Goal: Task Accomplishment & Management: Manage account settings

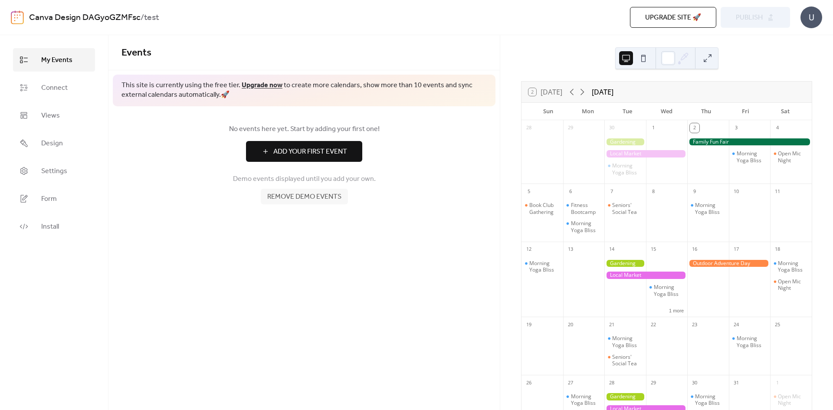
click at [315, 197] on span "Remove demo events" at bounding box center [304, 197] width 74 height 10
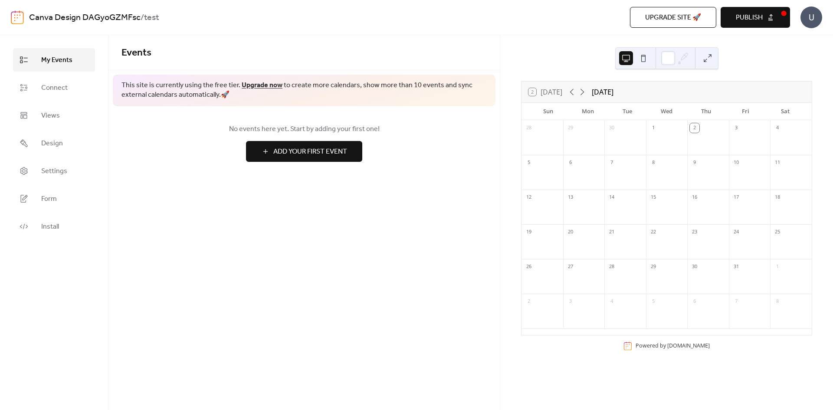
click at [705, 140] on div at bounding box center [708, 143] width 42 height 18
click at [699, 134] on div at bounding box center [708, 143] width 42 height 18
click at [695, 133] on div "2" at bounding box center [708, 127] width 42 height 14
click at [668, 58] on div at bounding box center [668, 58] width 14 height 14
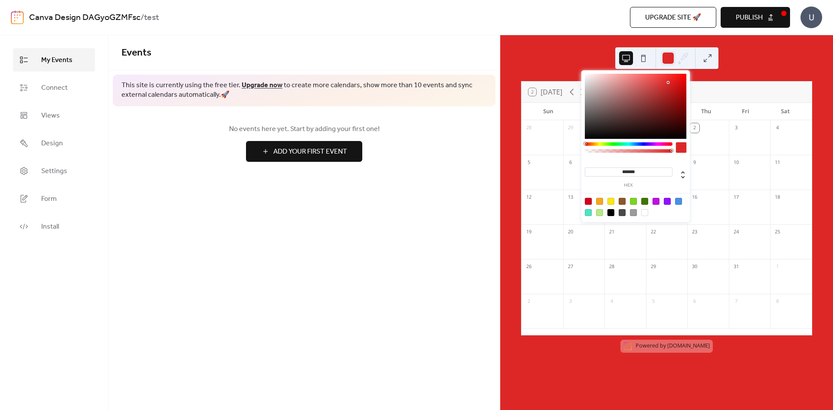
type input "*******"
drag, startPoint x: 660, startPoint y: 87, endPoint x: 698, endPoint y: 61, distance: 46.6
click at [698, 61] on body "Canva Design DAGyoGZMFsc / test Upgrade site 🚀 Preview Publish U My Events Conn…" at bounding box center [416, 205] width 833 height 410
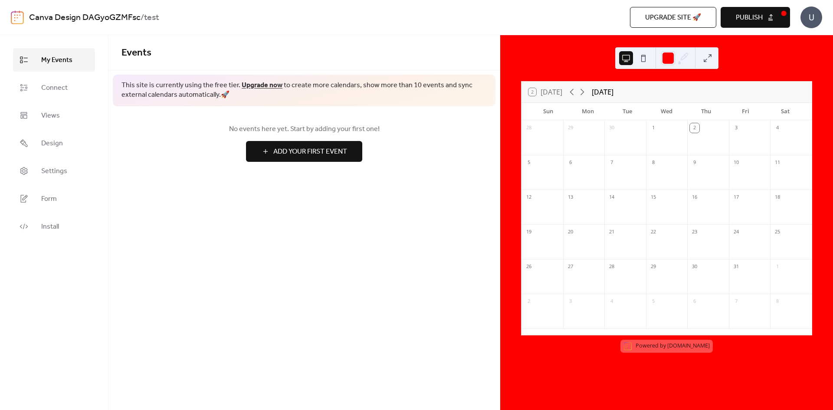
click at [736, 73] on div "2 [DATE] [DATE] Sun Mon Tue Wed Thu Fri Sat 28 29 30 1 2 3 4 5 6 7 8 9 10 11 12…" at bounding box center [666, 222] width 333 height 375
click at [38, 84] on link "Connect" at bounding box center [54, 87] width 82 height 23
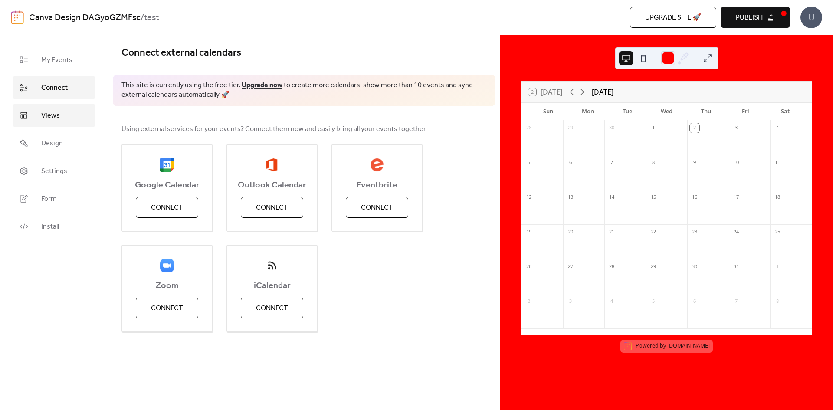
click at [41, 124] on link "Views" at bounding box center [54, 115] width 82 height 23
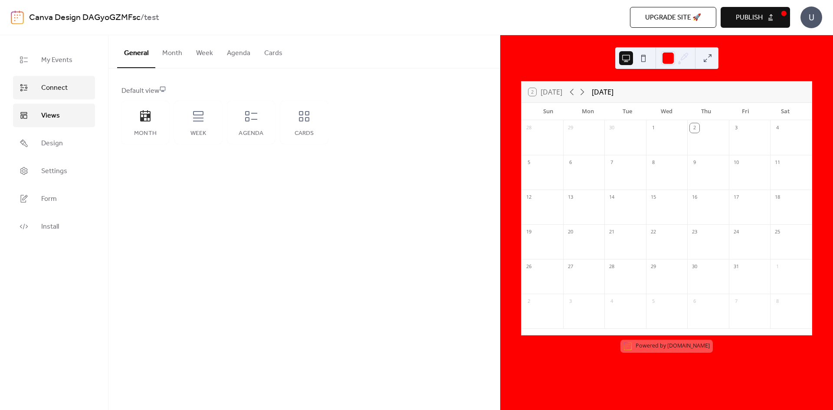
click at [45, 88] on span "Connect" at bounding box center [54, 88] width 26 height 10
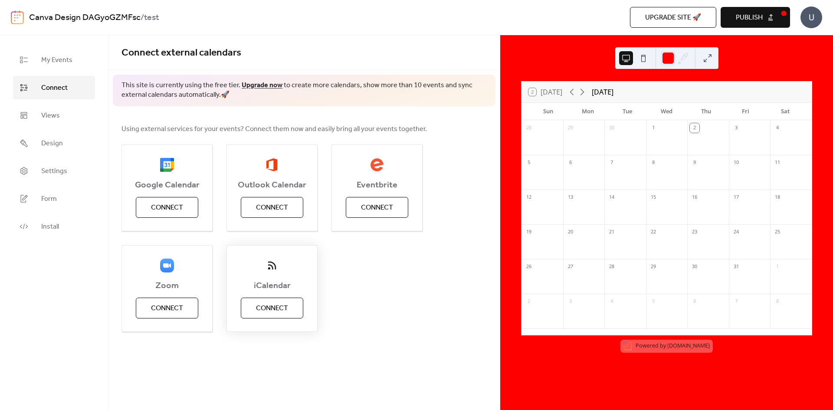
click at [295, 310] on button "Connect" at bounding box center [272, 308] width 62 height 21
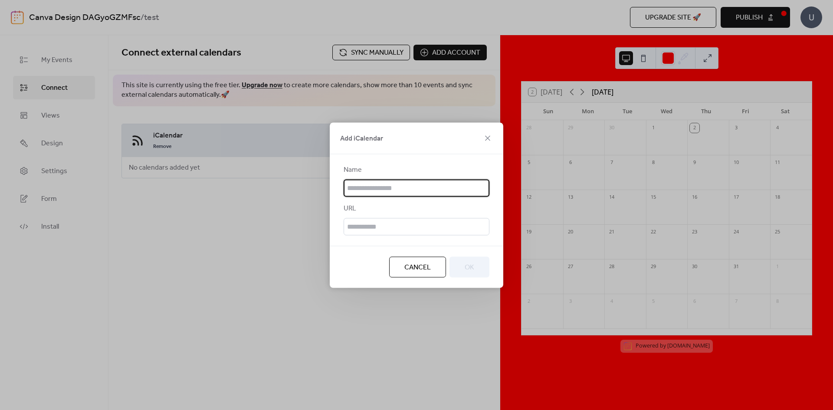
click at [416, 192] on input "text" at bounding box center [417, 187] width 146 height 17
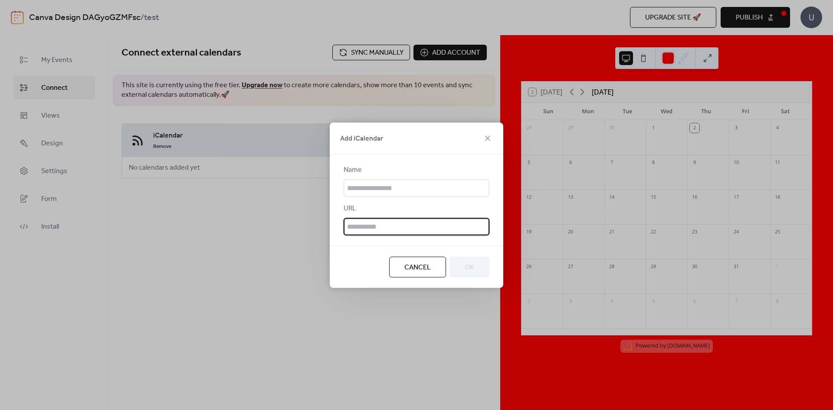
click at [386, 223] on input "text" at bounding box center [417, 226] width 146 height 17
paste input "**********"
type input "**********"
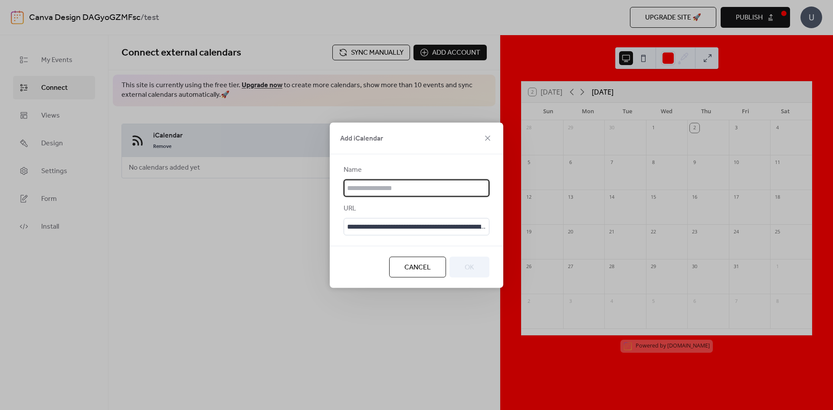
click at [426, 186] on input "text" at bounding box center [417, 187] width 146 height 17
type input "******"
click at [482, 266] on button "OK" at bounding box center [469, 266] width 40 height 21
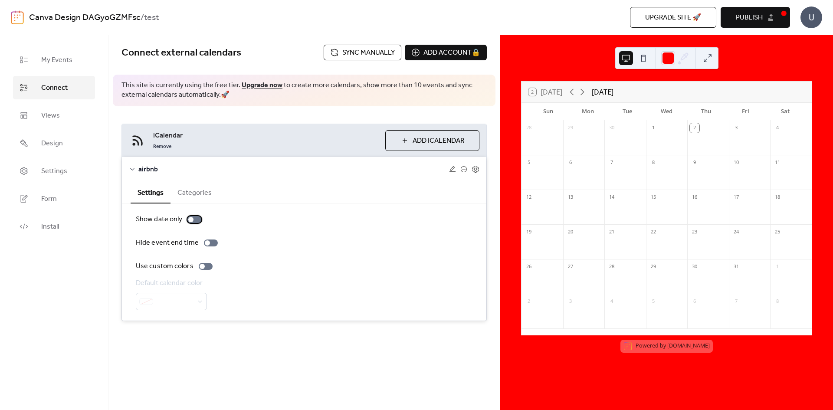
click at [196, 218] on div at bounding box center [194, 219] width 14 height 7
click at [197, 217] on div at bounding box center [197, 219] width 5 height 5
click at [576, 92] on icon at bounding box center [572, 92] width 10 height 10
click at [585, 94] on icon at bounding box center [582, 92] width 10 height 10
click at [207, 267] on div at bounding box center [206, 266] width 14 height 7
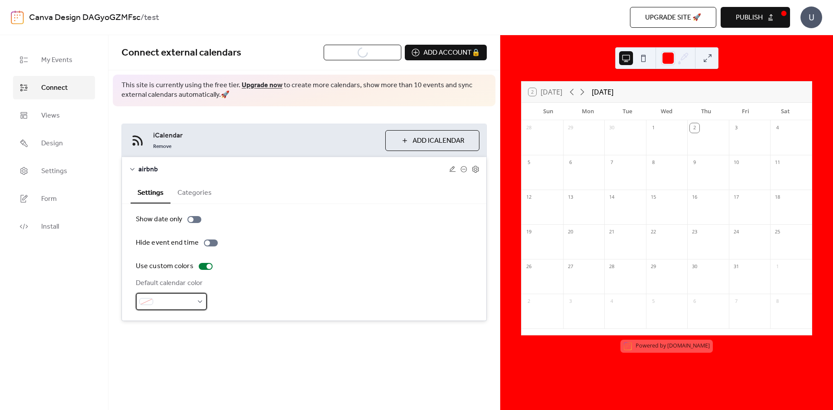
click at [196, 304] on div at bounding box center [171, 301] width 71 height 17
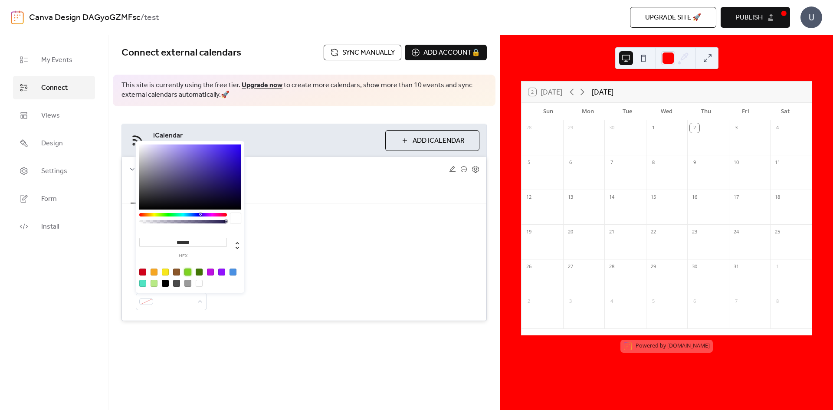
click at [187, 271] on div at bounding box center [187, 272] width 7 height 7
type input "*******"
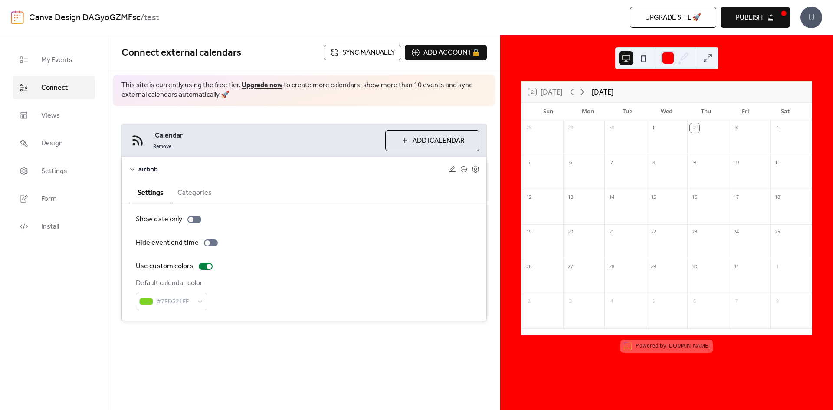
click at [345, 264] on div "Use custom colors" at bounding box center [304, 266] width 337 height 10
click at [449, 55] on div "Add account 🔒 🔒" at bounding box center [446, 53] width 82 height 16
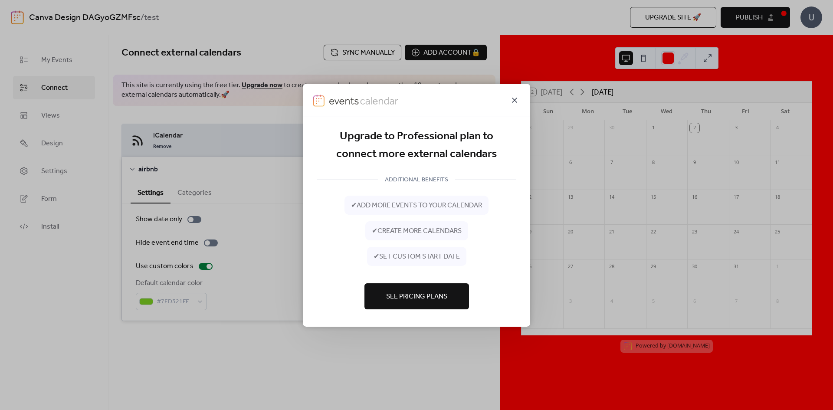
click at [512, 100] on icon at bounding box center [514, 100] width 10 height 10
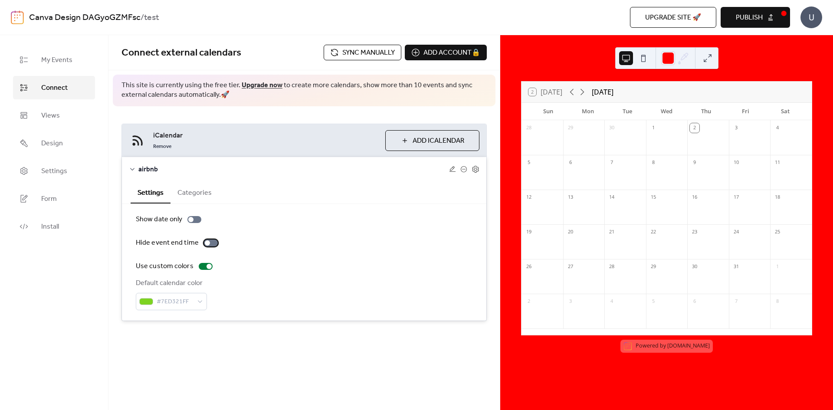
click at [212, 245] on div at bounding box center [211, 242] width 14 height 7
click at [212, 245] on div at bounding box center [214, 242] width 5 height 5
click at [193, 199] on button "Categories" at bounding box center [194, 191] width 48 height 21
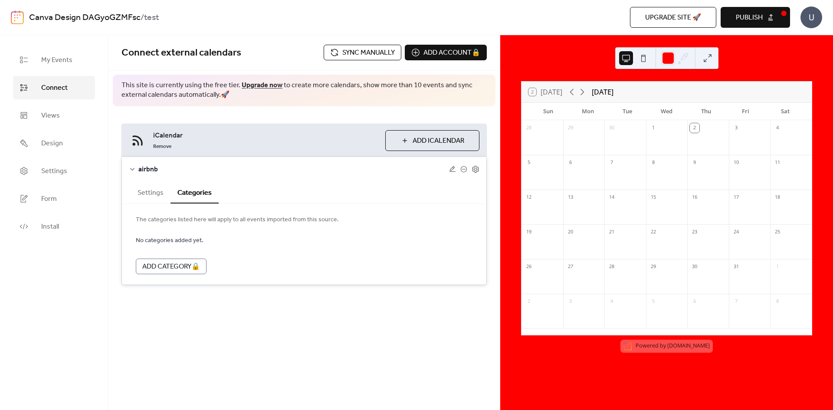
click at [159, 195] on button "Settings" at bounding box center [151, 191] width 40 height 21
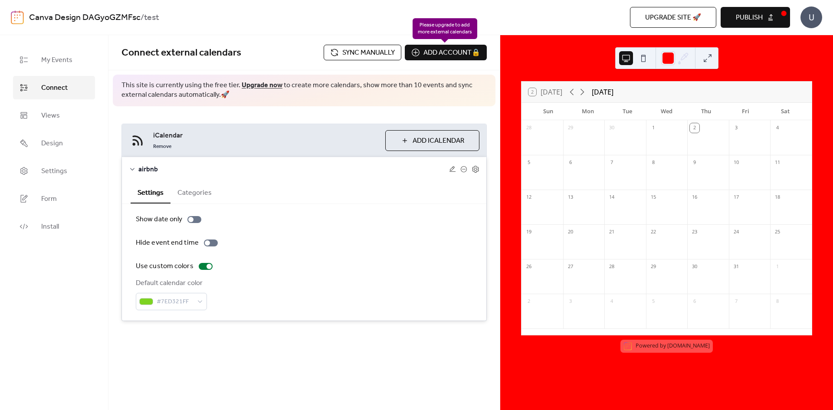
click at [429, 60] on div "Add account 🔒 🔒" at bounding box center [446, 53] width 82 height 16
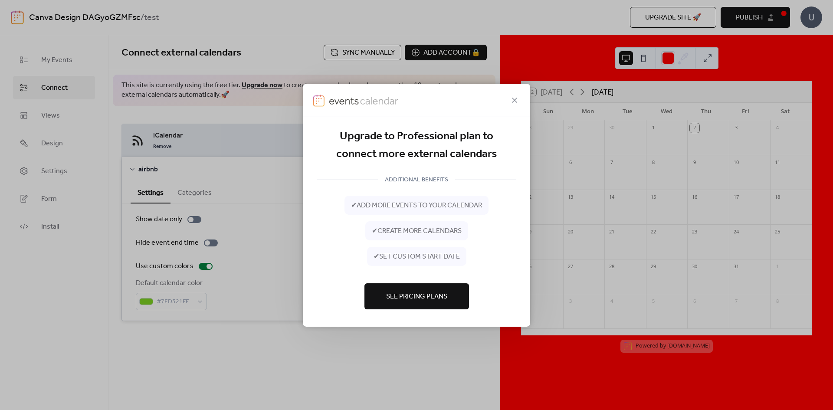
click at [440, 287] on button "See Pricing Plans" at bounding box center [416, 296] width 105 height 26
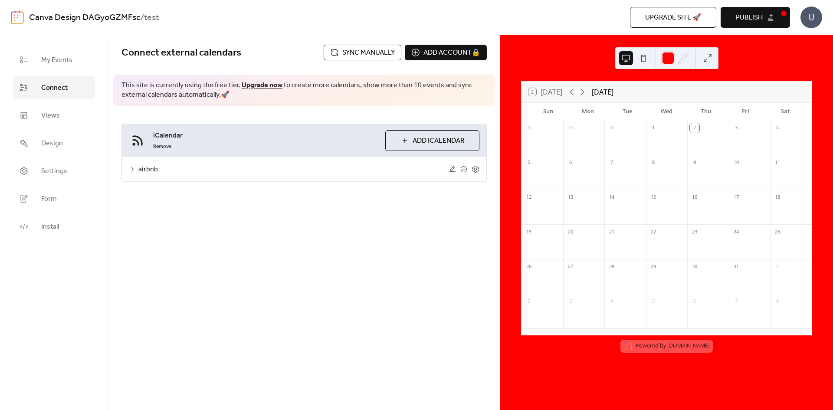
click at [219, 147] on div "Remove" at bounding box center [265, 146] width 225 height 10
click at [474, 170] on icon at bounding box center [476, 169] width 8 height 8
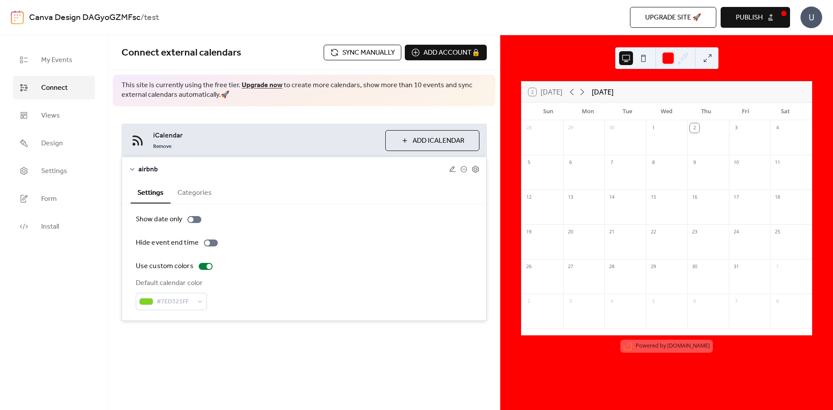
click at [198, 188] on button "Categories" at bounding box center [194, 191] width 48 height 21
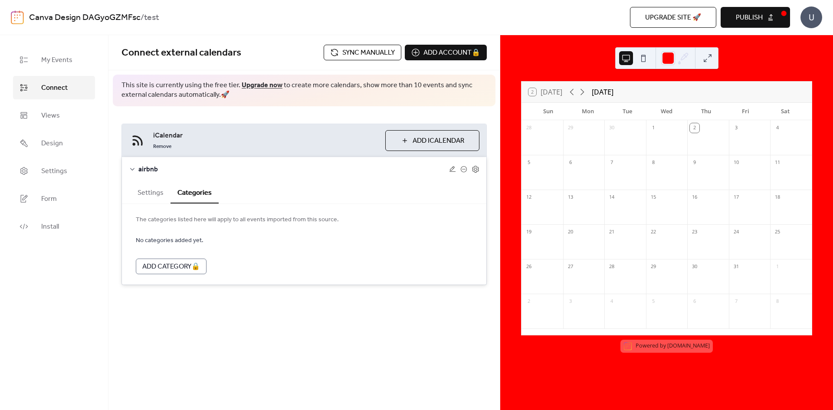
click at [147, 189] on button "Settings" at bounding box center [151, 191] width 40 height 21
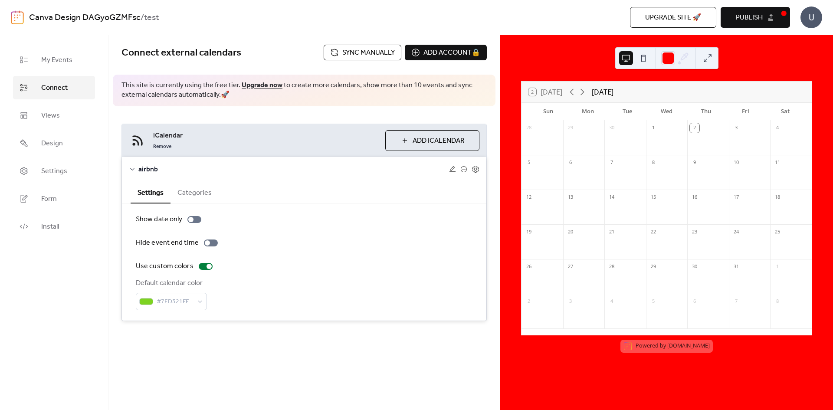
click at [368, 53] on span "Sync manually" at bounding box center [368, 53] width 52 height 10
click at [572, 94] on icon at bounding box center [572, 92] width 10 height 10
click at [348, 54] on span "Sync manually" at bounding box center [368, 53] width 52 height 10
click at [583, 89] on icon at bounding box center [582, 92] width 4 height 7
click at [707, 142] on div at bounding box center [708, 141] width 42 height 7
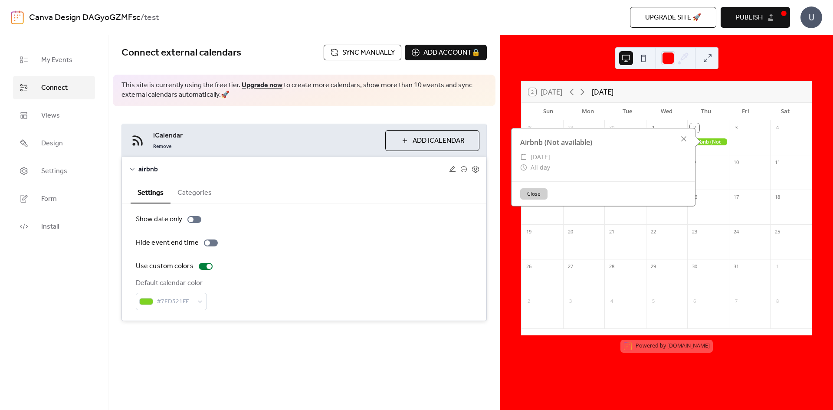
click at [433, 204] on div "Show date only Hide event end time Use custom colors Default calendar color #7E…" at bounding box center [304, 262] width 364 height 117
click at [475, 170] on icon at bounding box center [475, 168] width 3 height 3
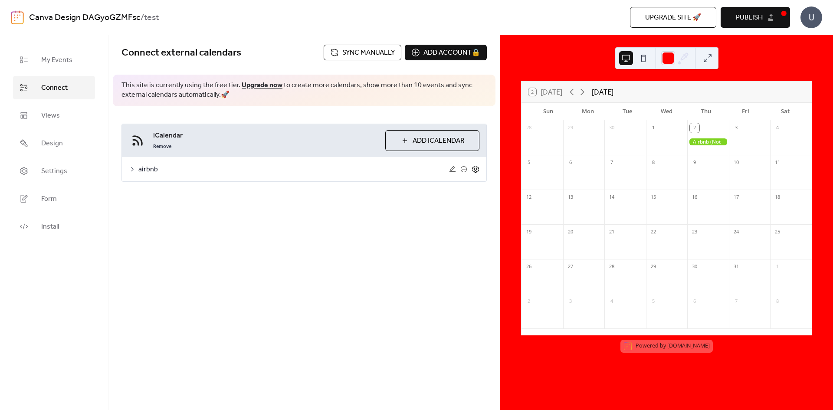
click at [475, 170] on icon at bounding box center [476, 169] width 8 height 8
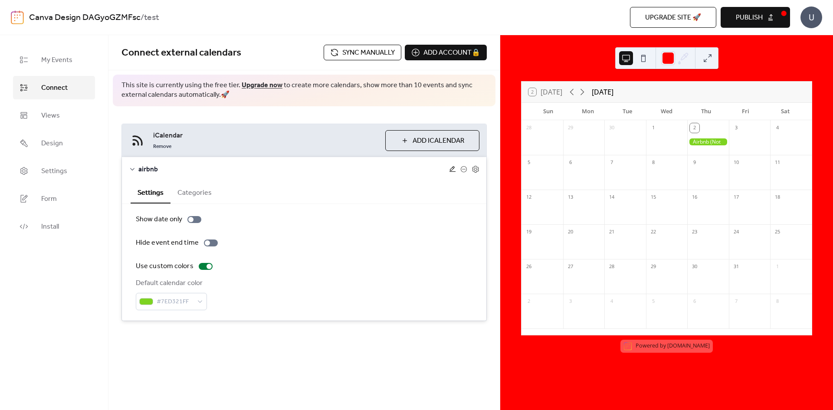
click at [452, 169] on icon at bounding box center [452, 169] width 7 height 7
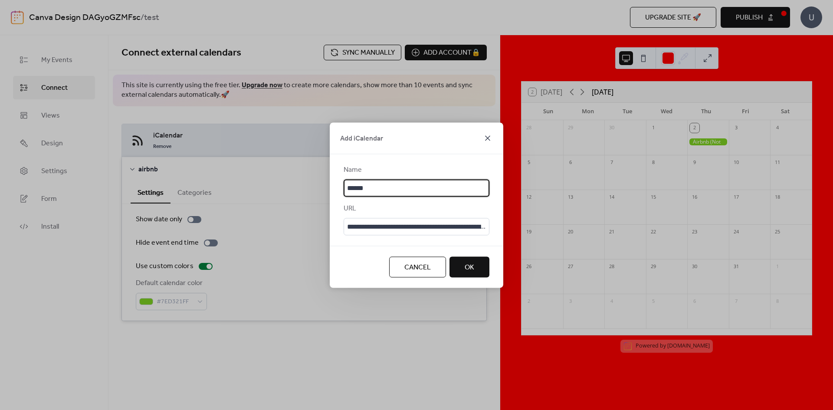
click at [488, 134] on icon at bounding box center [487, 138] width 10 height 10
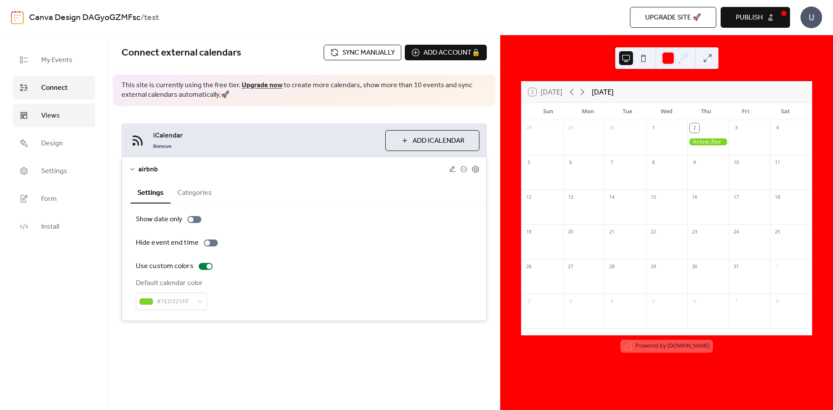
click at [38, 120] on link "Views" at bounding box center [54, 115] width 82 height 23
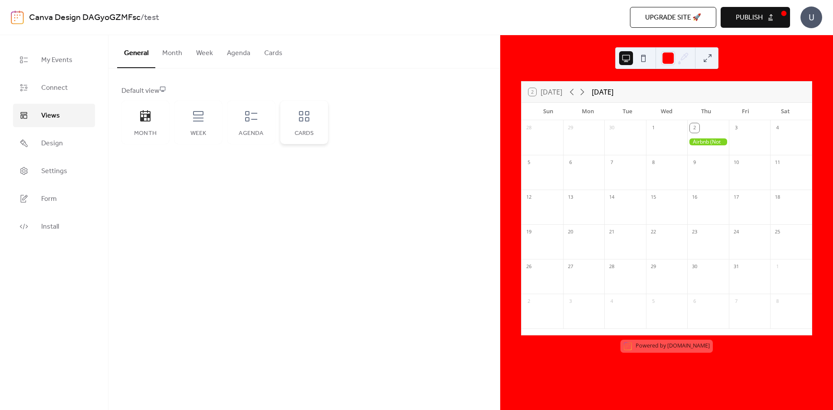
click at [309, 127] on div "Cards" at bounding box center [304, 122] width 48 height 43
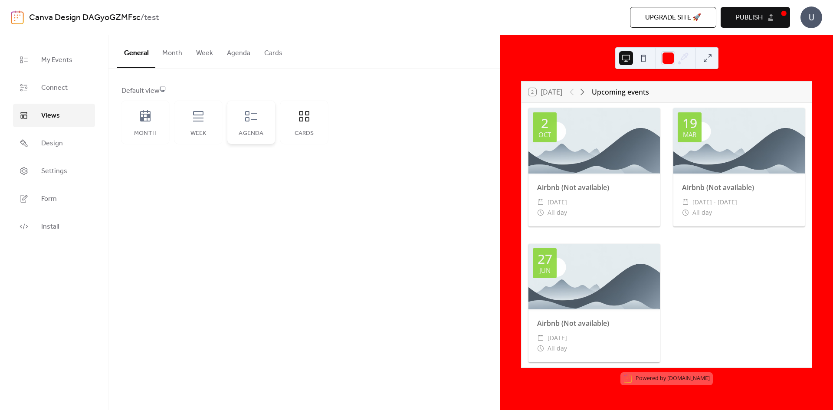
click at [260, 133] on div "Agenda" at bounding box center [251, 133] width 30 height 7
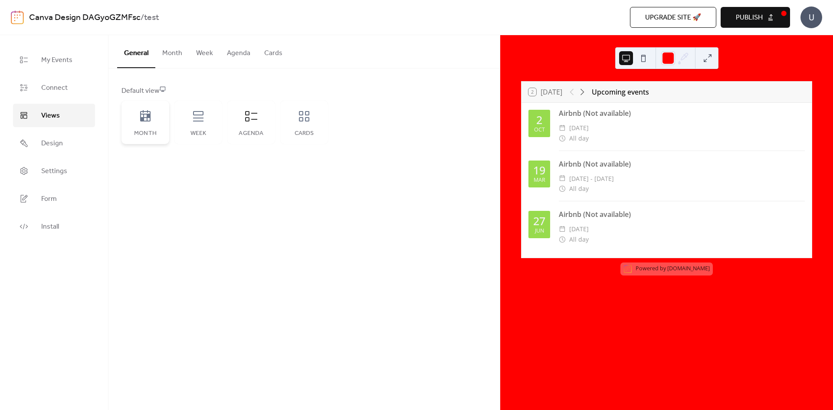
click at [155, 130] on div "Month" at bounding box center [145, 133] width 30 height 7
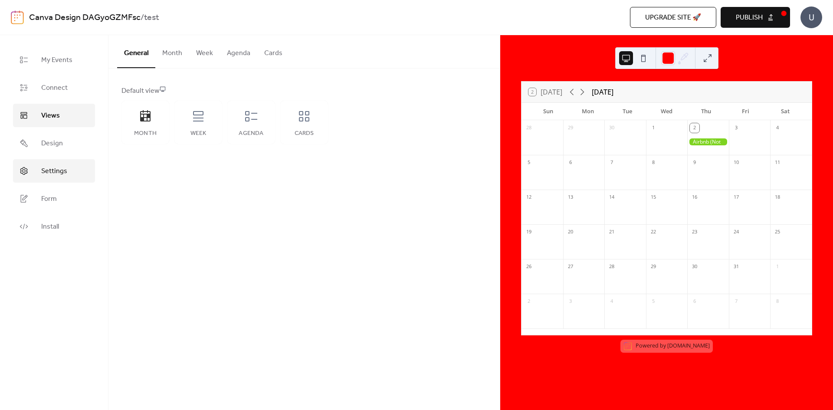
click at [61, 174] on span "Settings" at bounding box center [54, 171] width 26 height 10
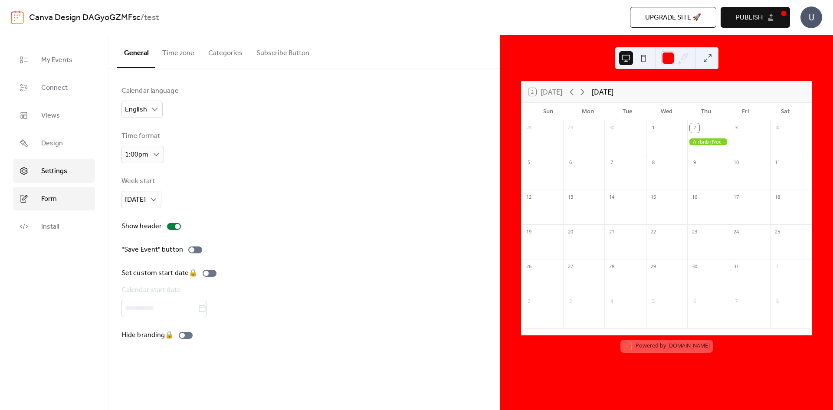
click at [64, 210] on link "Form" at bounding box center [54, 198] width 82 height 23
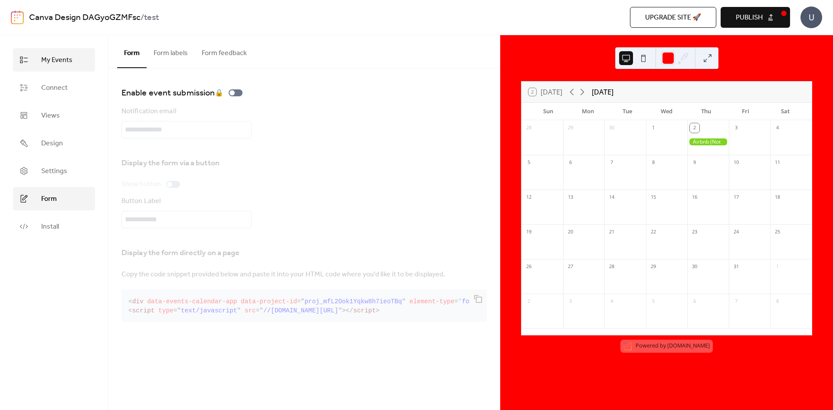
click at [50, 58] on span "My Events" at bounding box center [56, 60] width 31 height 10
